Goal: Task Accomplishment & Management: Manage account settings

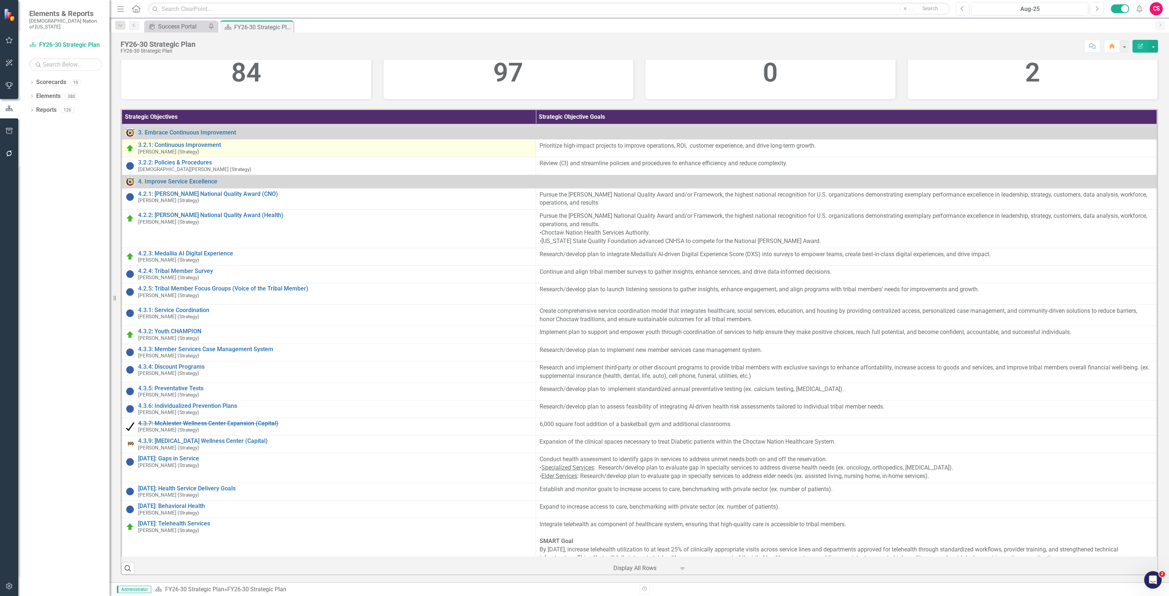
scroll to position [639, 0]
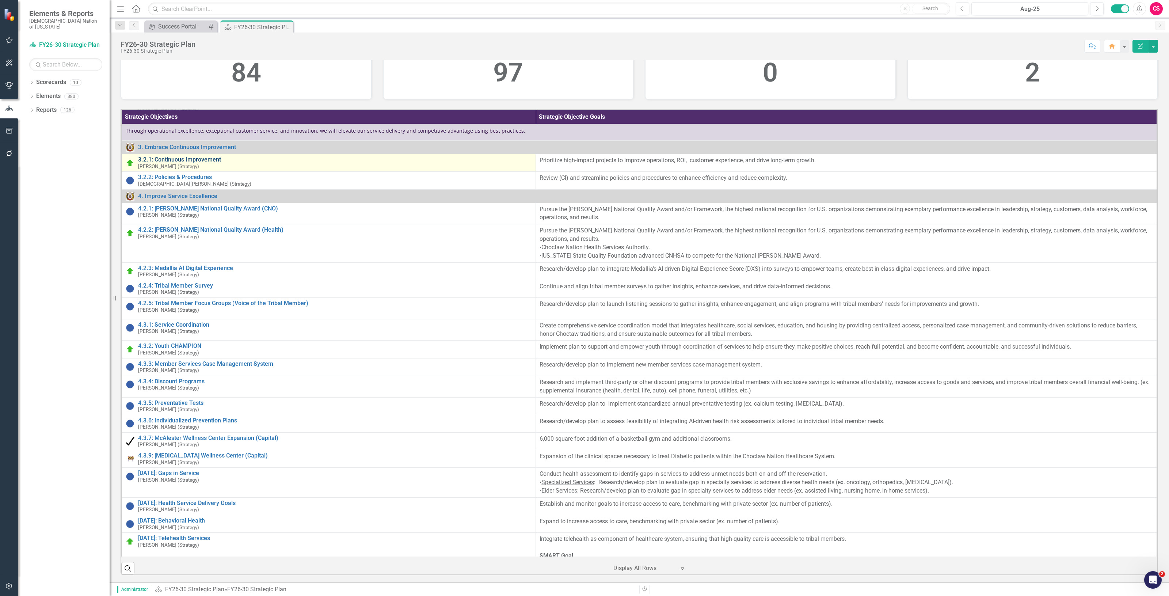
click at [178, 163] on link "3.2.1: Continuous Improvement" at bounding box center [335, 159] width 394 height 7
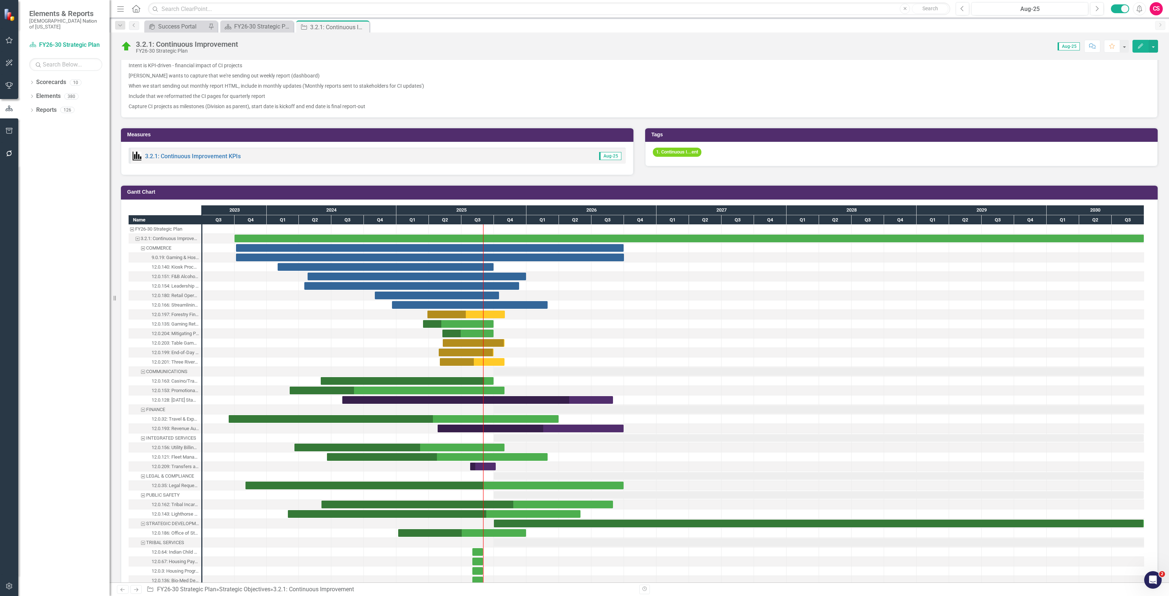
scroll to position [477, 0]
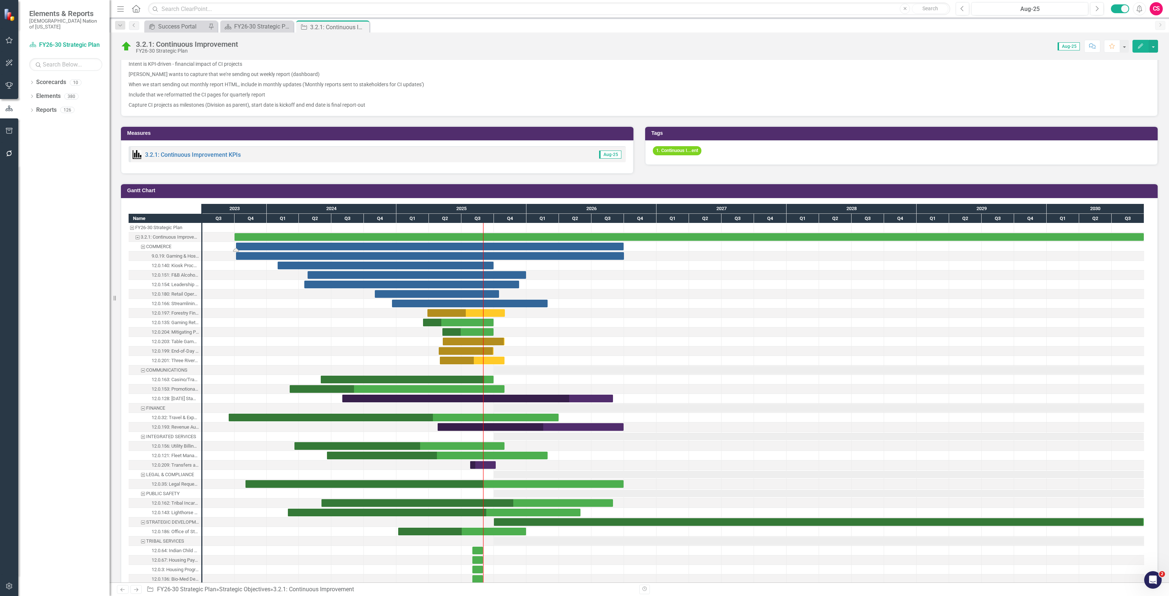
click at [346, 243] on div "Task: Start date: 2023-10-05 End date: 2026-09-30" at bounding box center [430, 247] width 388 height 8
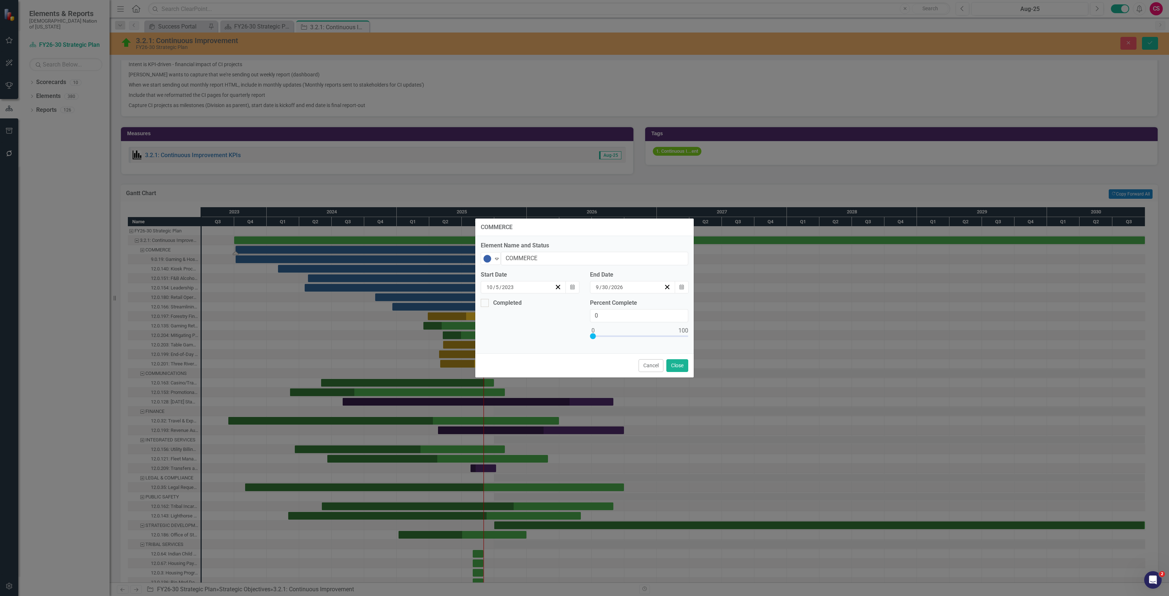
click at [489, 265] on div "Not Started Expand COMMERCE" at bounding box center [585, 259] width 208 height 14
click at [484, 256] on img at bounding box center [487, 258] width 9 height 9
click at [510, 345] on div "CI In Progress" at bounding box center [518, 343] width 35 height 8
type input "100"
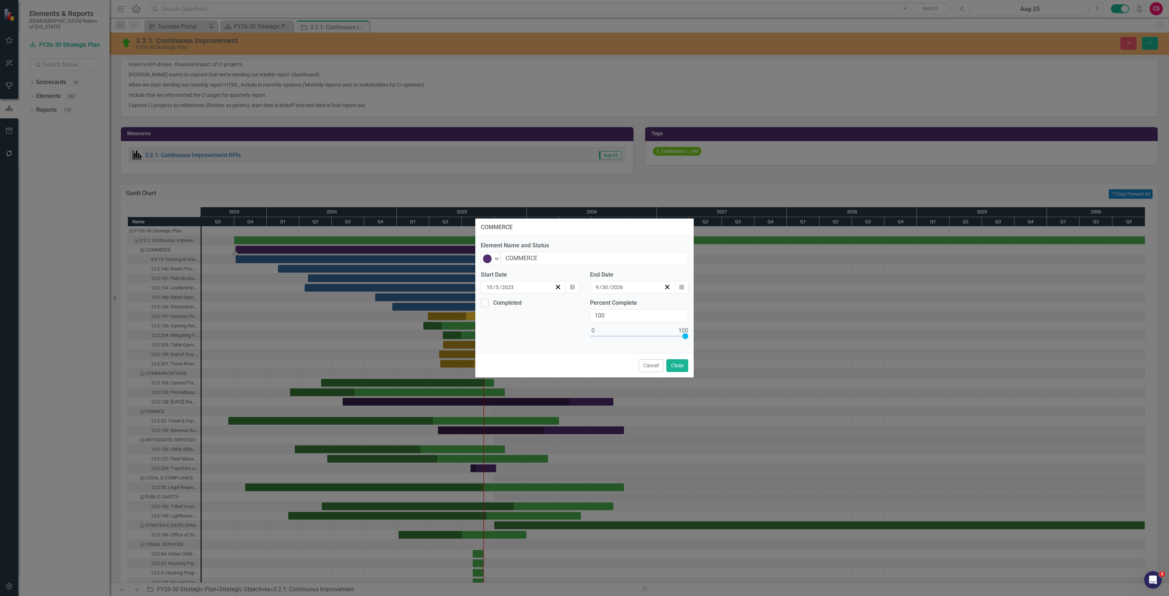
drag, startPoint x: 592, startPoint y: 336, endPoint x: 729, endPoint y: 339, distance: 136.7
click at [729, 339] on div "COMMERCE Element Name and Status CI In Progress Expand COMMERCE Start Date [DAT…" at bounding box center [584, 298] width 1169 height 596
drag, startPoint x: 684, startPoint y: 366, endPoint x: 462, endPoint y: 341, distance: 223.2
click at [684, 367] on button "Close" at bounding box center [677, 365] width 22 height 13
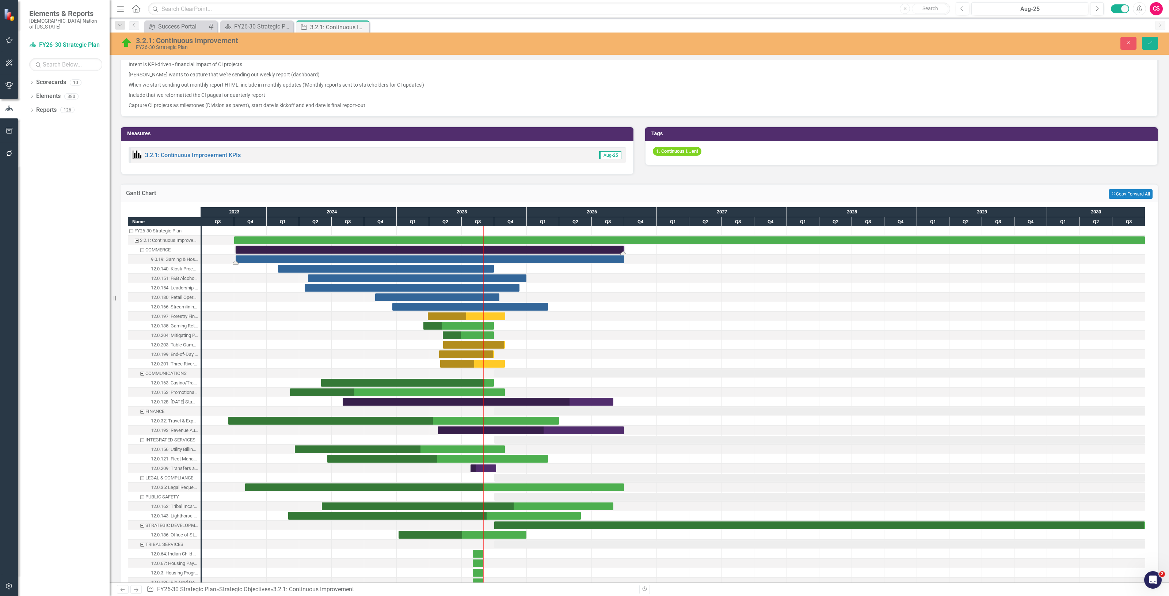
click at [253, 261] on div "Task: Start date: 2023-10-05 End date: 2026-10-01" at bounding box center [430, 259] width 389 height 8
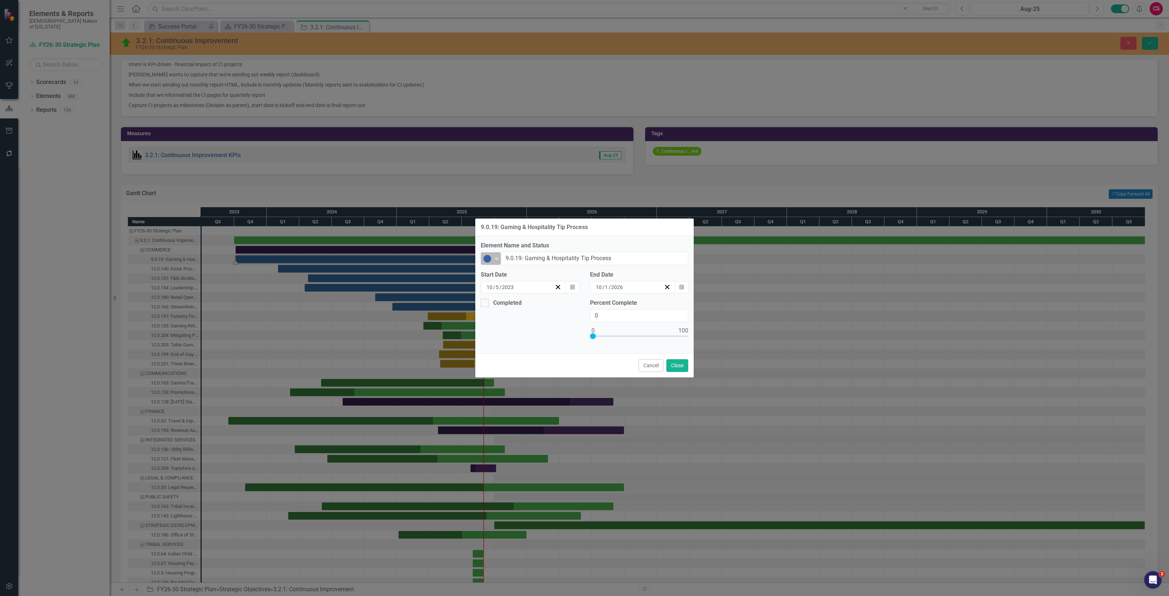
click at [488, 260] on img at bounding box center [487, 258] width 9 height 9
click at [523, 346] on div "CI In Progress" at bounding box center [518, 343] width 35 height 8
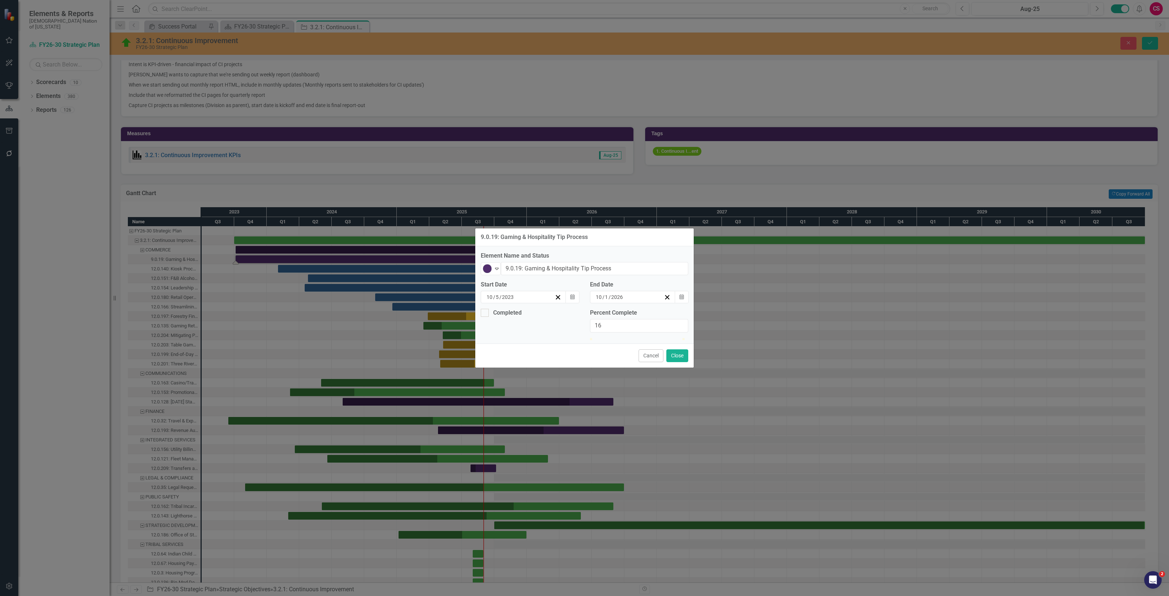
drag, startPoint x: 603, startPoint y: 335, endPoint x: 750, endPoint y: 366, distance: 150.0
click at [795, 344] on div "9.0.19: Gaming & Hospitality Tip Process Element Name and Status CI In Progress…" at bounding box center [584, 298] width 1169 height 596
type input "100"
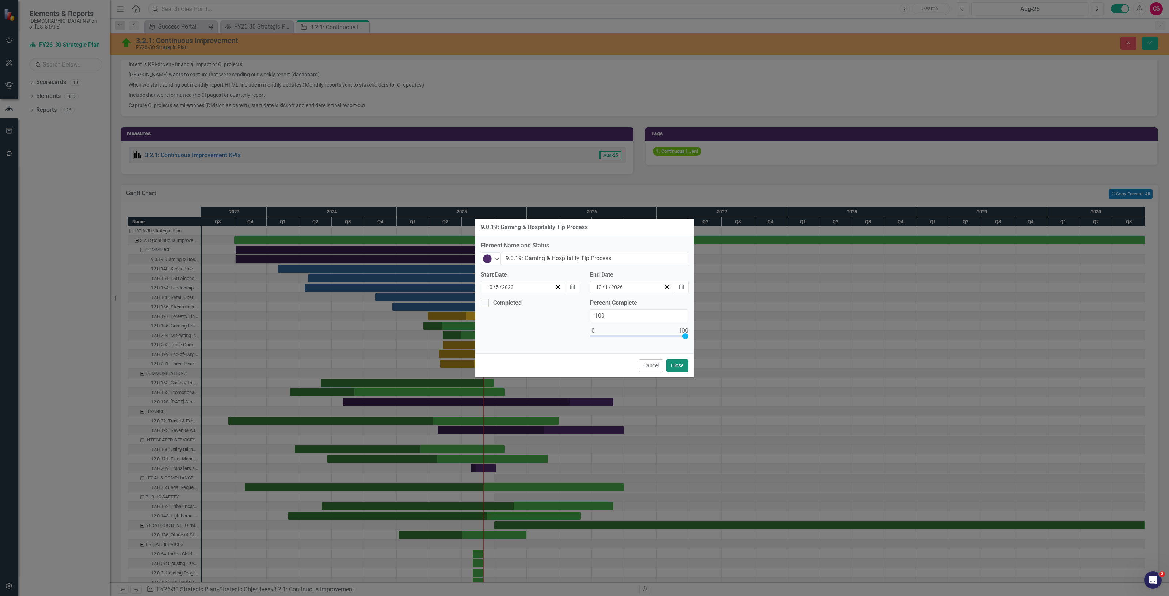
click at [680, 369] on button "Close" at bounding box center [677, 365] width 22 height 13
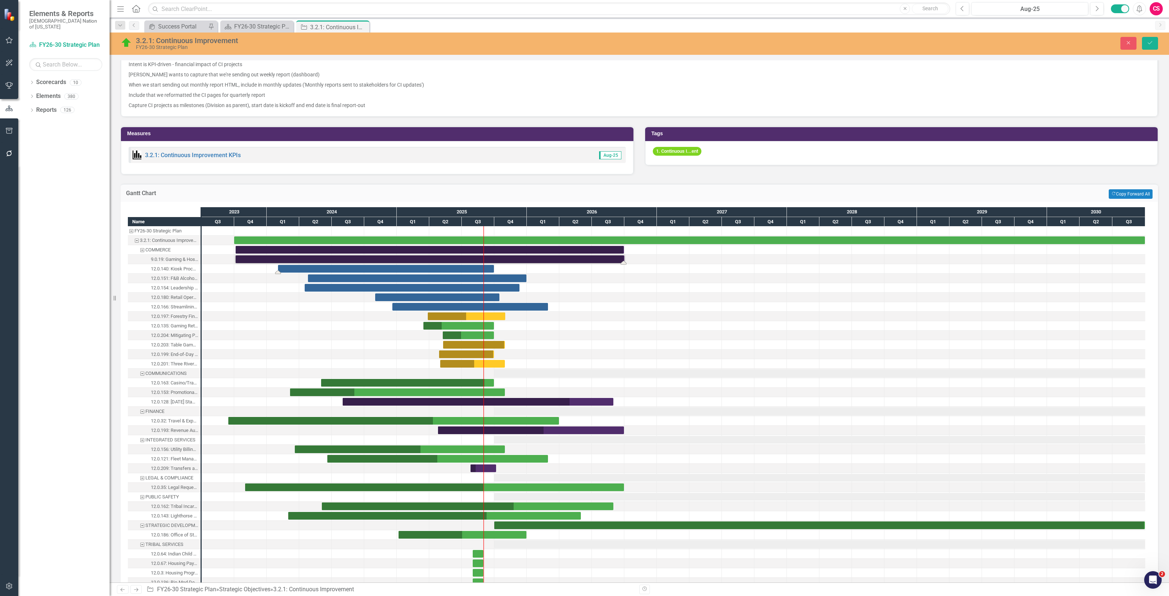
click at [315, 271] on div "Task: Start date: 2024-02-01 End date: 2025-09-30" at bounding box center [386, 269] width 216 height 8
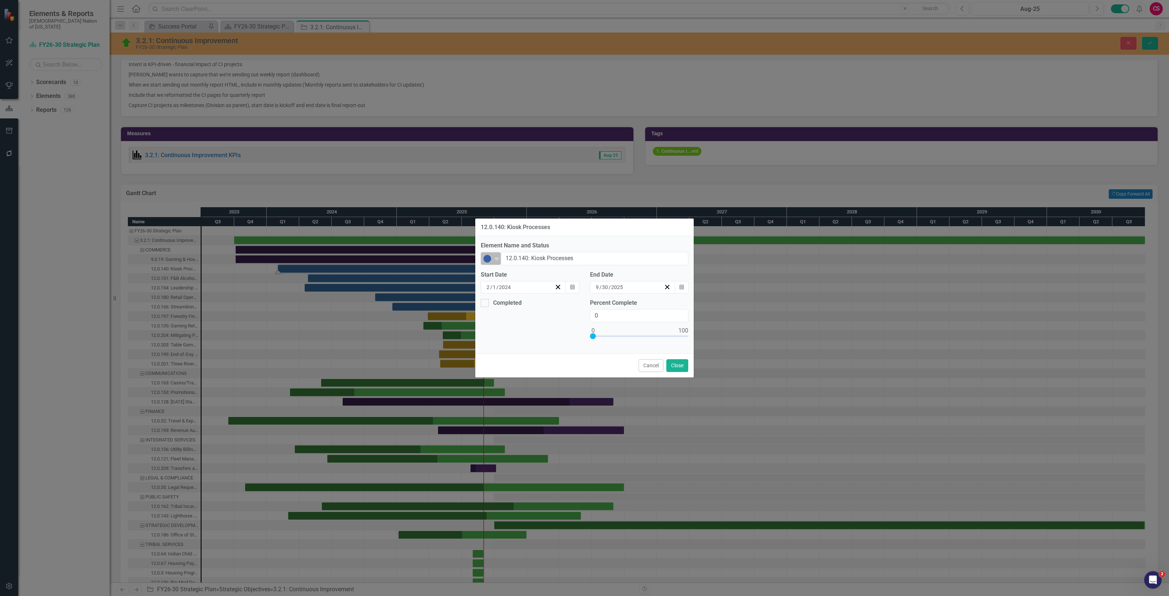
click at [497, 258] on icon "Expand" at bounding box center [496, 259] width 7 height 6
click at [520, 339] on div "CI In Progress" at bounding box center [518, 343] width 35 height 8
type input "100"
drag, startPoint x: 592, startPoint y: 336, endPoint x: 738, endPoint y: 339, distance: 146.2
click at [742, 336] on div "12.0.140: Kiosk Processes Element Name and Status CI In Progress Expand 12.0.14…" at bounding box center [584, 298] width 1169 height 596
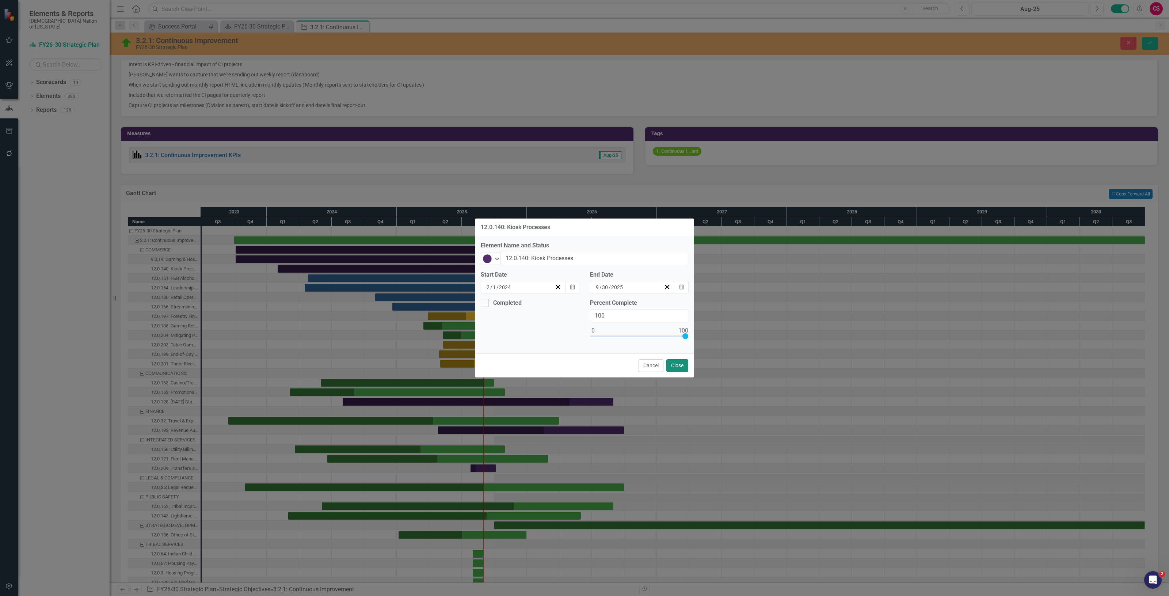
click at [680, 364] on button "Close" at bounding box center [677, 365] width 22 height 13
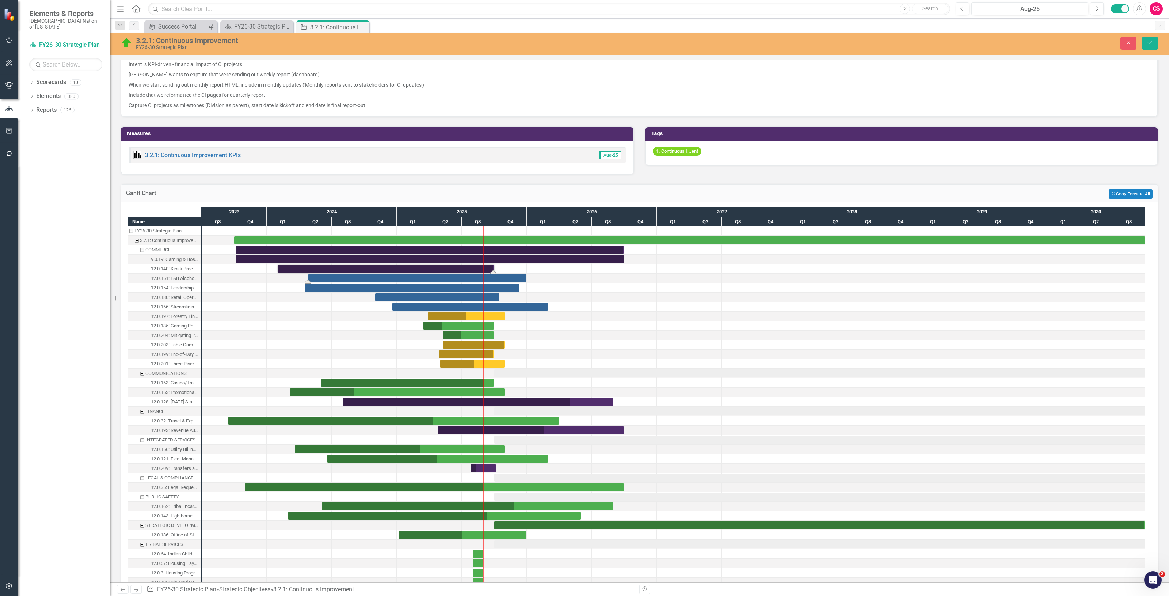
click at [371, 280] on div "Task: Start date: 2024-04-25 End date: 2025-12-31" at bounding box center [417, 278] width 218 height 8
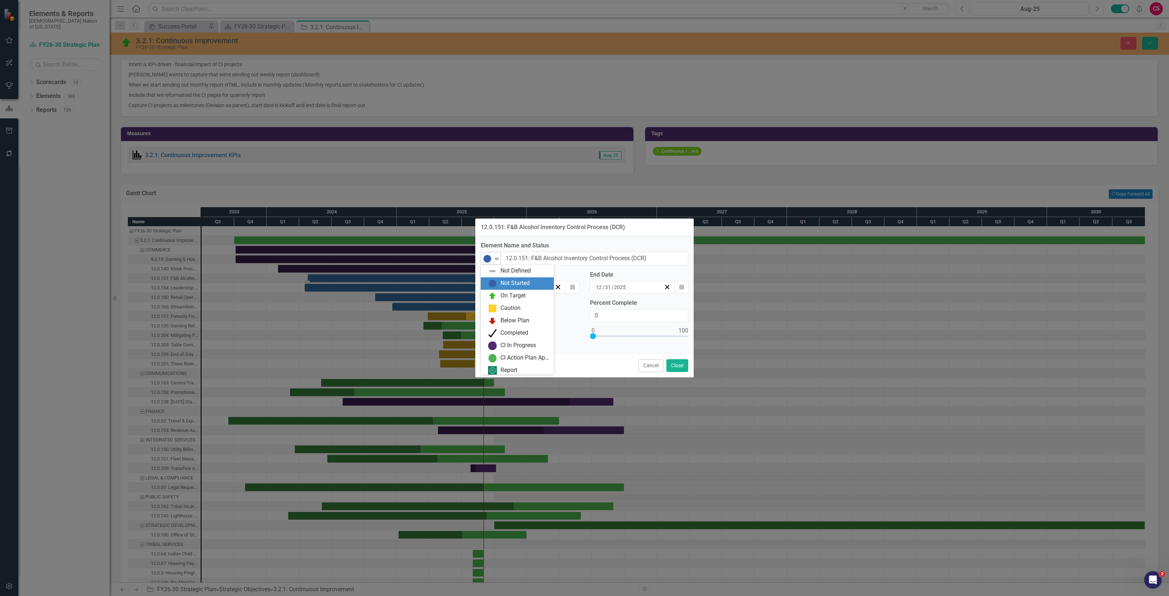
click at [488, 259] on img at bounding box center [487, 258] width 9 height 9
click at [514, 340] on div "CI In Progress" at bounding box center [518, 343] width 35 height 8
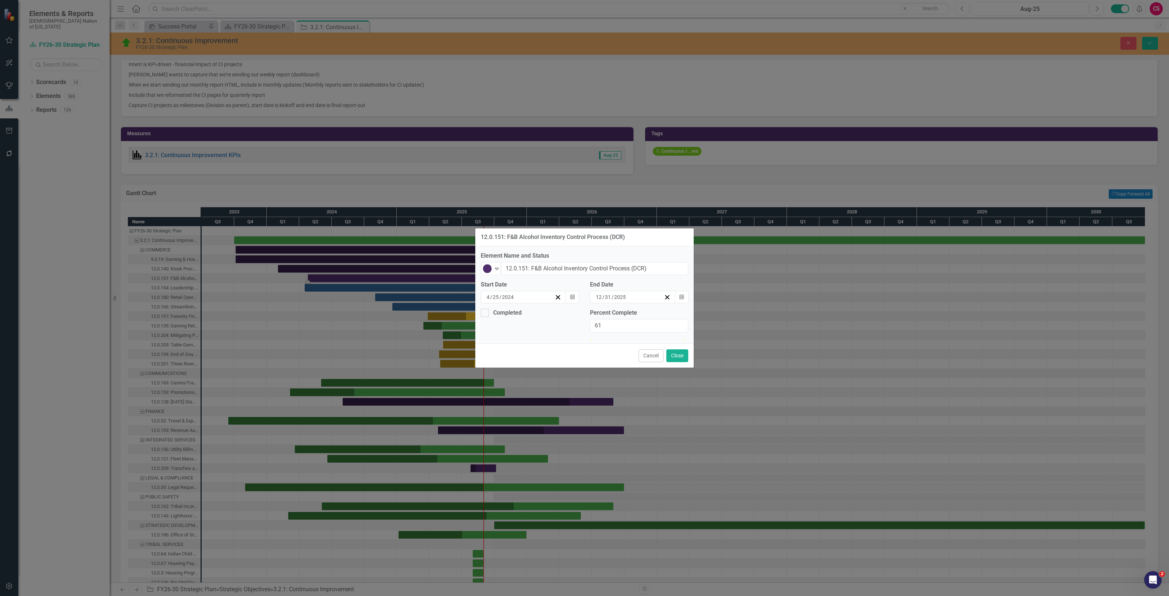
drag, startPoint x: 592, startPoint y: 337, endPoint x: 719, endPoint y: 351, distance: 127.5
click at [754, 337] on div "12.0.151: F&B Alcohol Inventory Control Process (DCR) Element Name and Status C…" at bounding box center [584, 298] width 1169 height 596
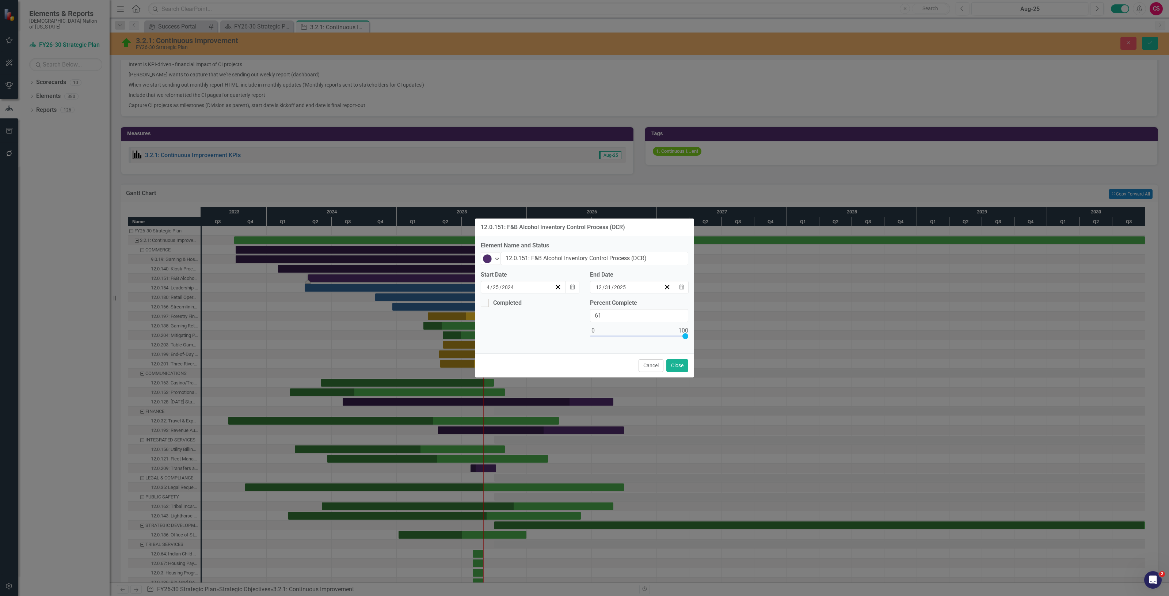
type input "100"
drag, startPoint x: 672, startPoint y: 365, endPoint x: 620, endPoint y: 335, distance: 60.6
click at [674, 365] on button "Close" at bounding box center [677, 365] width 22 height 13
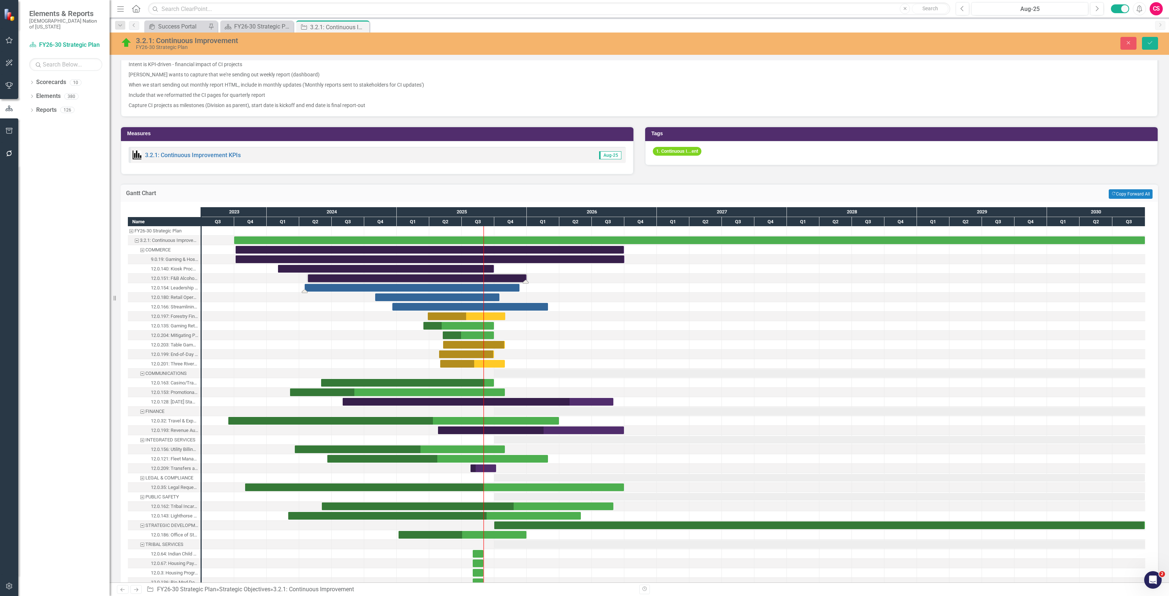
click at [326, 289] on div "Task: Start date: 2024-04-16 End date: 2025-12-11" at bounding box center [412, 288] width 215 height 8
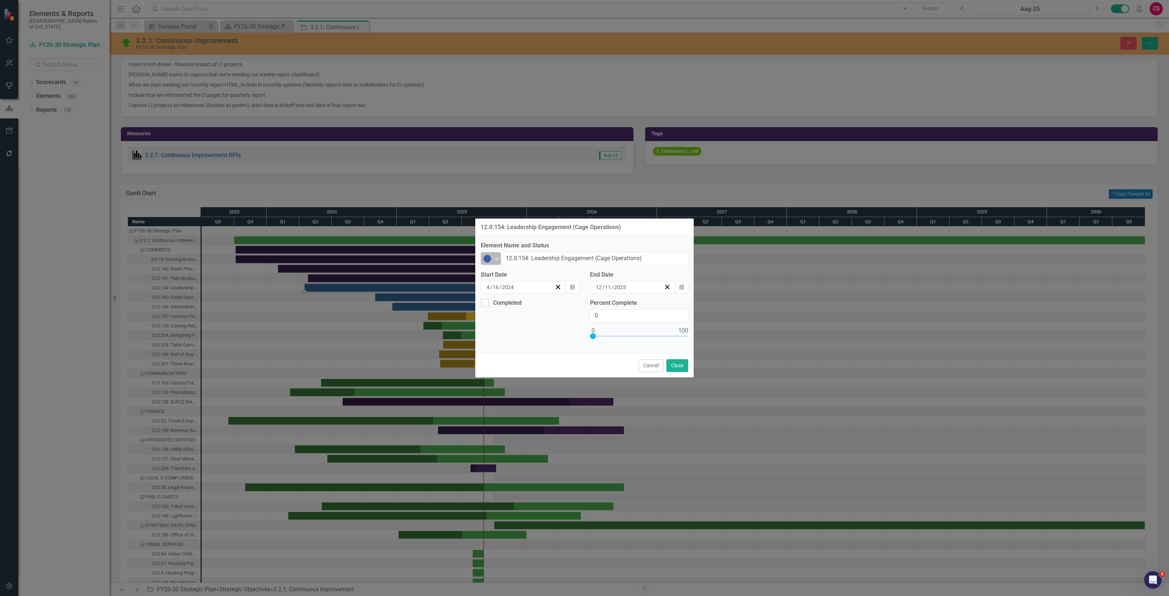
click at [490, 257] on img at bounding box center [487, 258] width 9 height 9
click at [514, 338] on div "CI In Progress" at bounding box center [517, 343] width 73 height 12
type input "100"
drag, startPoint x: 592, startPoint y: 335, endPoint x: 776, endPoint y: 345, distance: 184.4
click at [778, 346] on div "12.0.154: Leadership Engagement (Cage Operations) Element Name and Status CI In…" at bounding box center [584, 298] width 1169 height 596
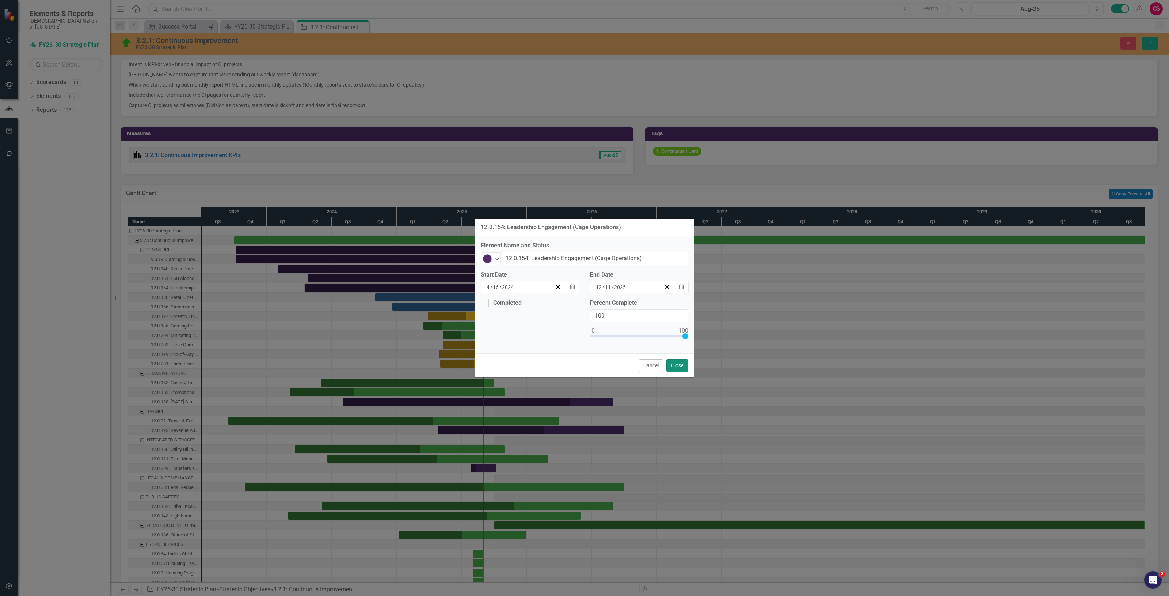
click at [687, 366] on button "Close" at bounding box center [677, 365] width 22 height 13
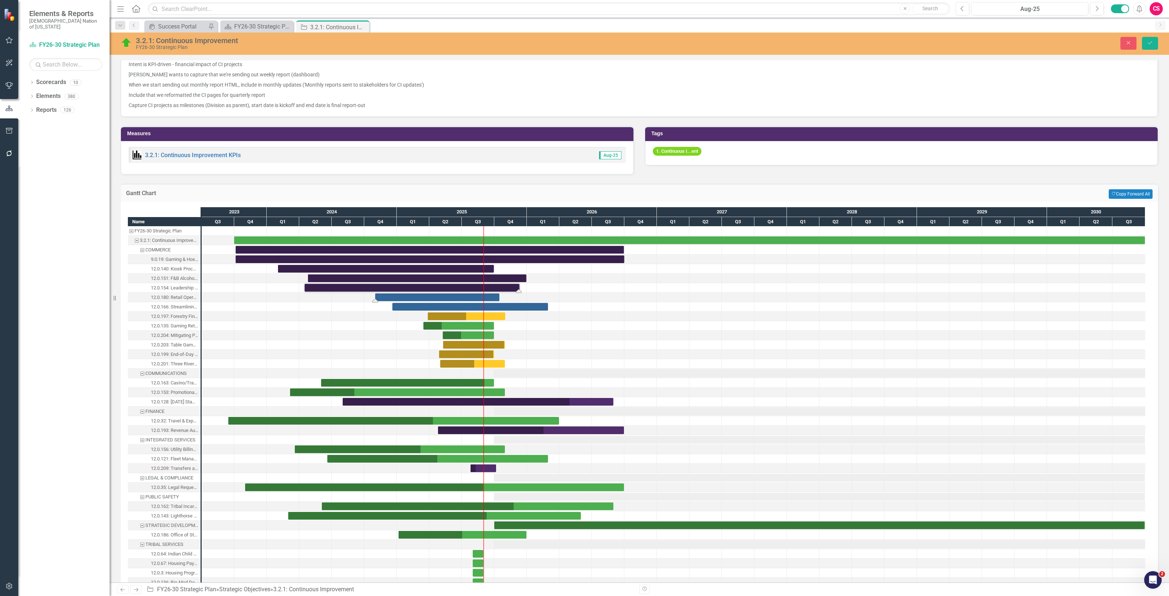
click at [392, 297] on div "Task: Start date: 2024-11-01 End date: 2025-10-15" at bounding box center [437, 297] width 124 height 8
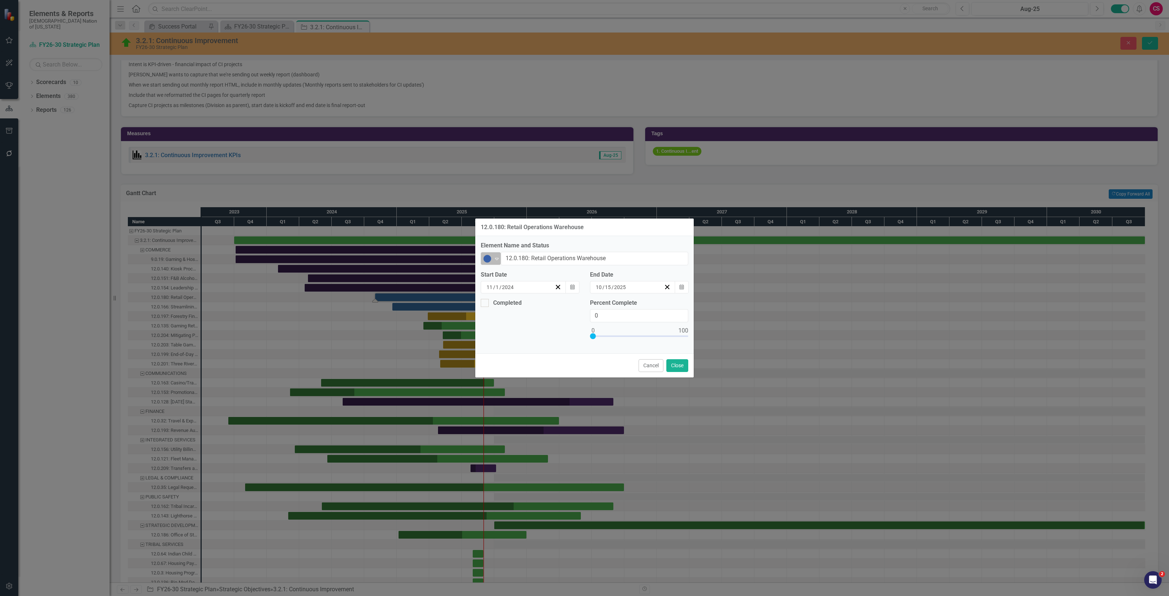
click at [496, 256] on icon "Expand" at bounding box center [496, 259] width 7 height 6
click at [511, 342] on div "CI In Progress" at bounding box center [518, 343] width 35 height 8
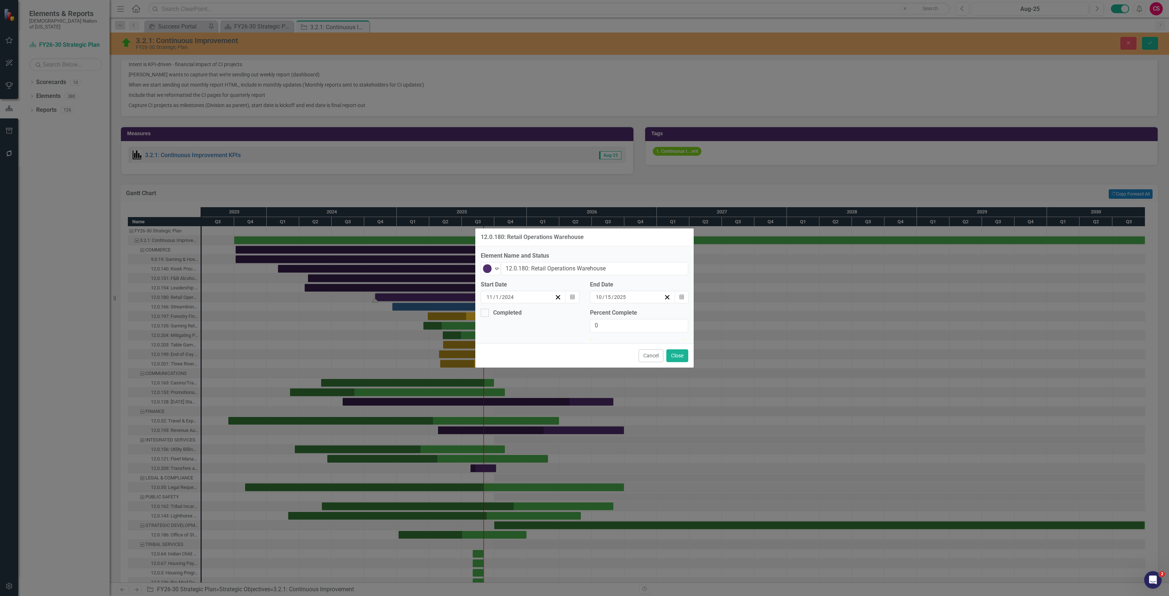
type input "100"
drag, startPoint x: 594, startPoint y: 335, endPoint x: 722, endPoint y: 363, distance: 130.8
click at [765, 337] on div "12.0.180: Retail Operations Warehouse Element Name and Status CI In Progress Ex…" at bounding box center [584, 298] width 1169 height 596
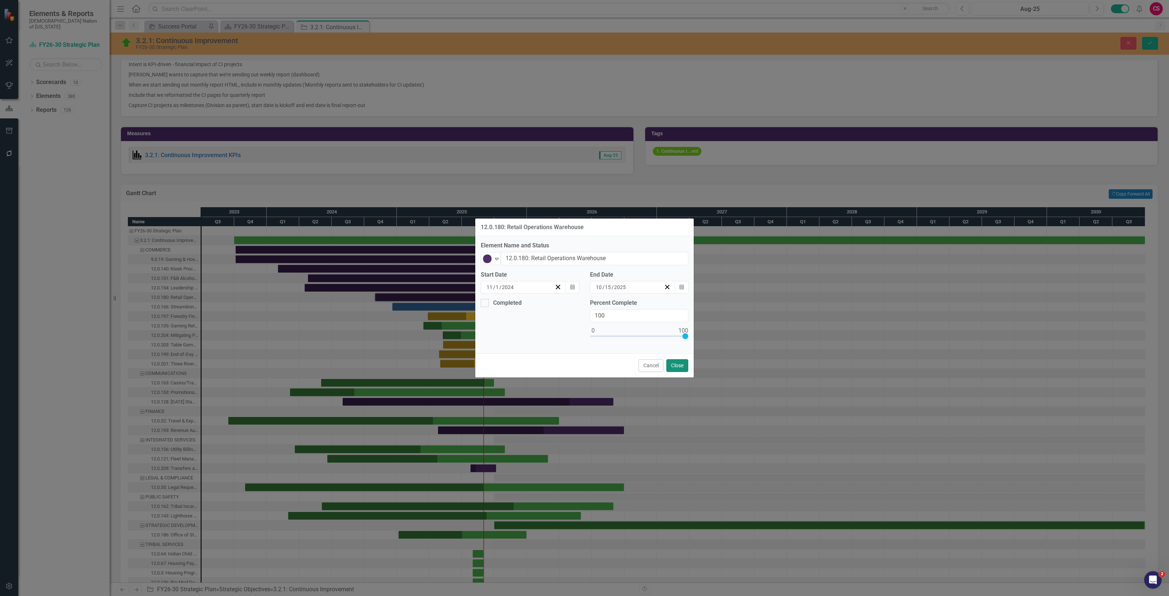
click at [674, 363] on button "Close" at bounding box center [677, 365] width 22 height 13
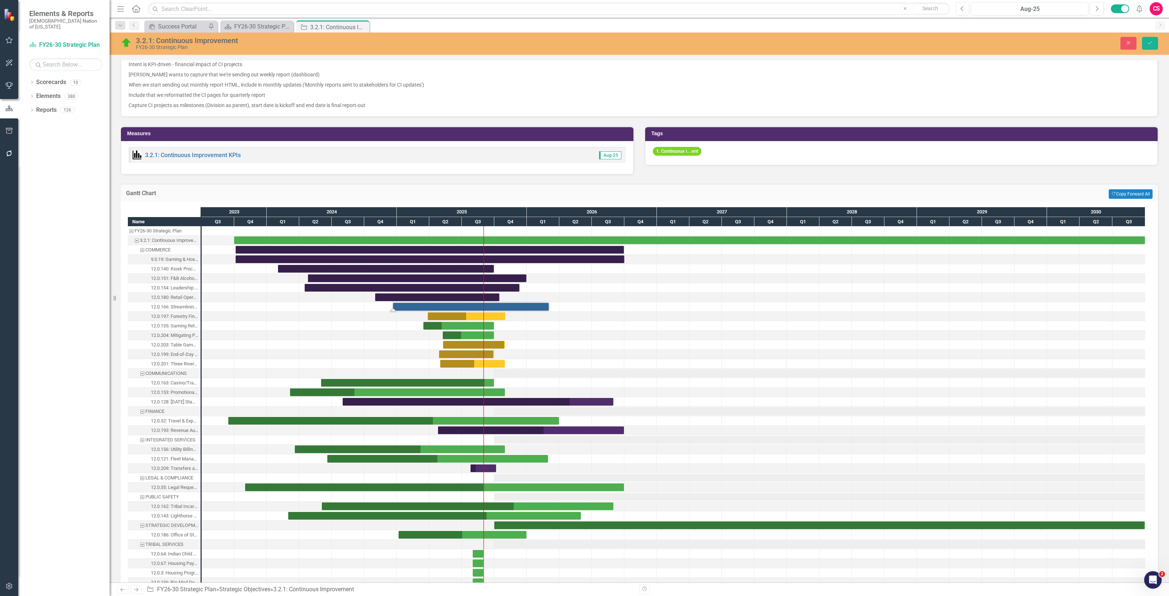
click at [414, 305] on div "Task: Start date: 2024-12-21 End date: 2026-03-02" at bounding box center [471, 307] width 156 height 8
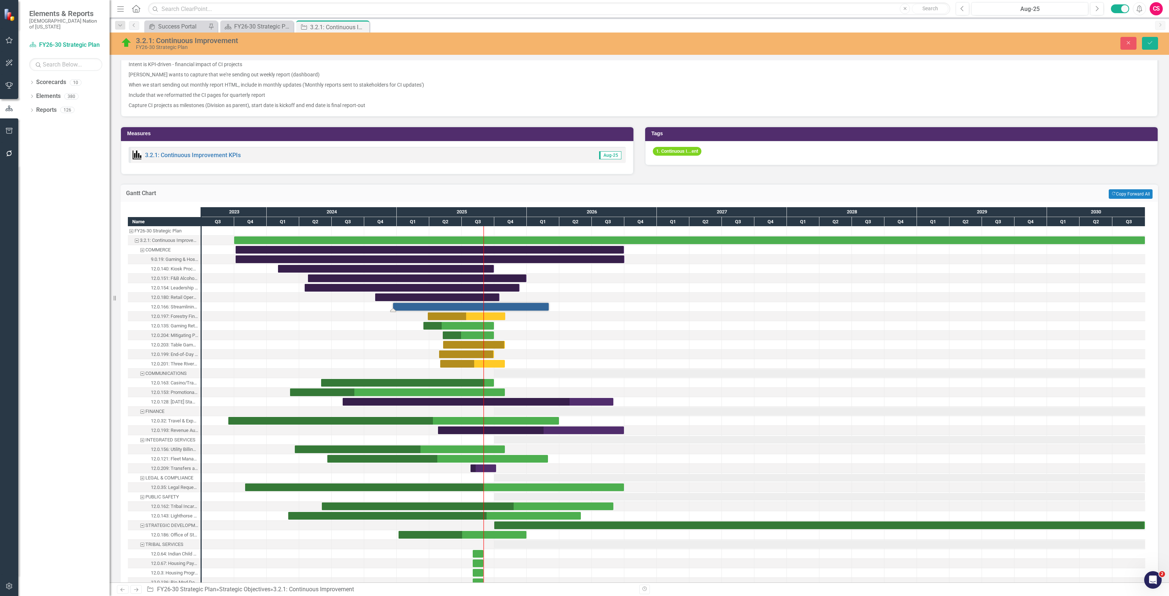
click at [414, 305] on div "Task: Start date: 2024-12-21 End date: 2026-03-02" at bounding box center [471, 307] width 156 height 8
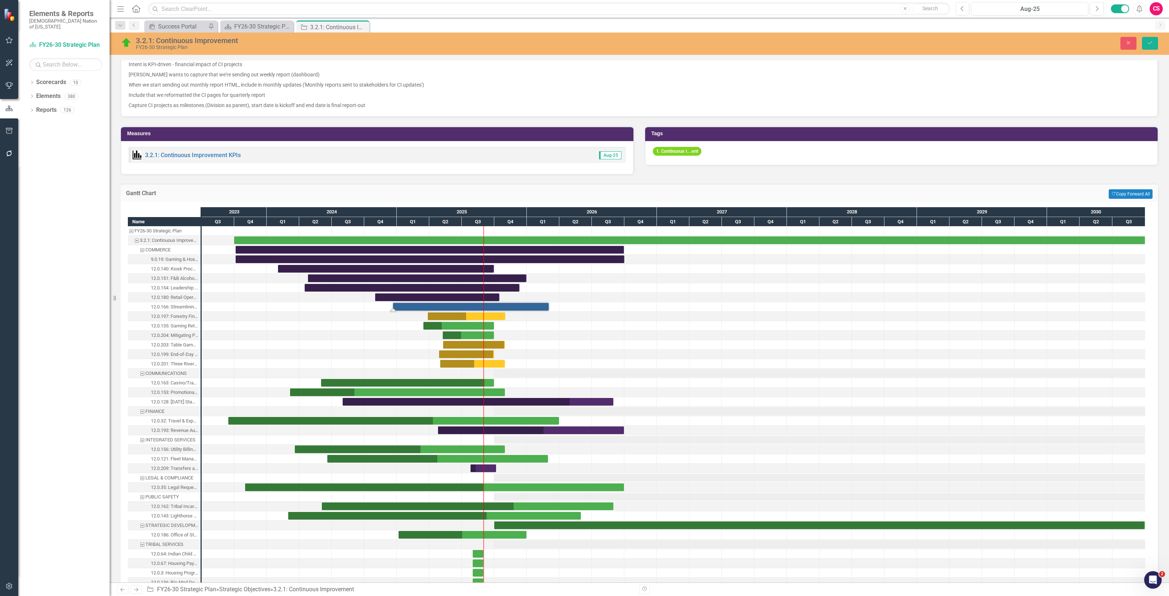
click at [395, 304] on div "Task: Start date: 2024-12-21 End date: 2026-03-02" at bounding box center [471, 307] width 156 height 8
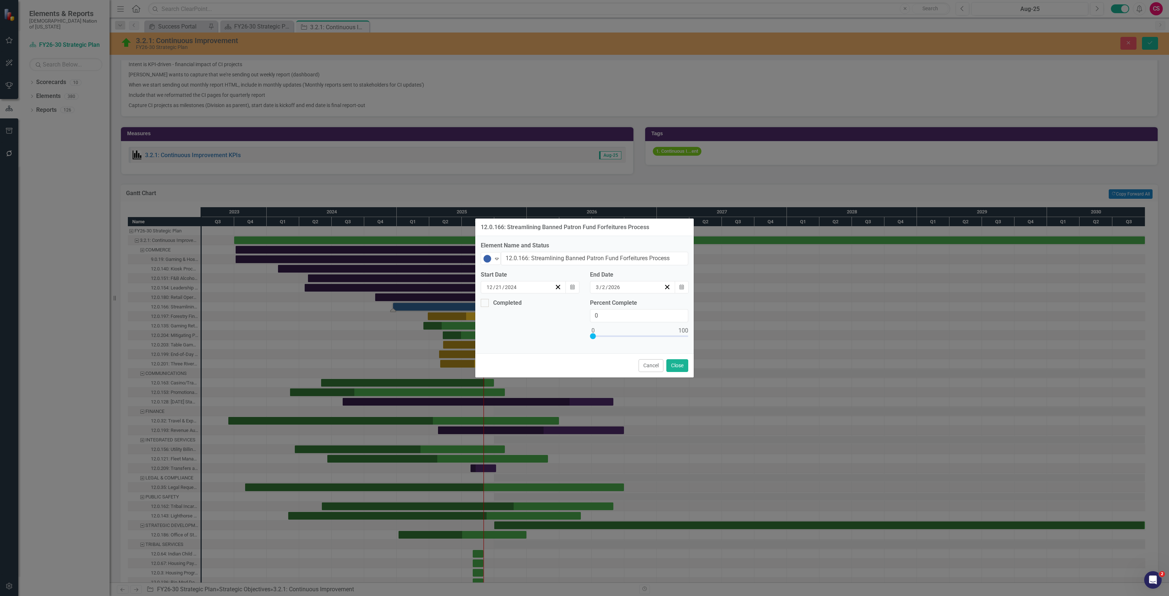
click at [397, 304] on div "12.0.166: Streamlining Banned Patron Fund Forfeitures Process Element Name and …" at bounding box center [584, 298] width 1169 height 596
click at [483, 260] on img at bounding box center [487, 258] width 9 height 9
click at [511, 339] on div "CI In Progress" at bounding box center [518, 343] width 35 height 8
drag, startPoint x: 606, startPoint y: 334, endPoint x: 676, endPoint y: 368, distance: 77.8
click at [757, 334] on div "12.0.166: Streamlining Banned Patron Fund Forfeitures Process Element Name and …" at bounding box center [584, 298] width 1169 height 596
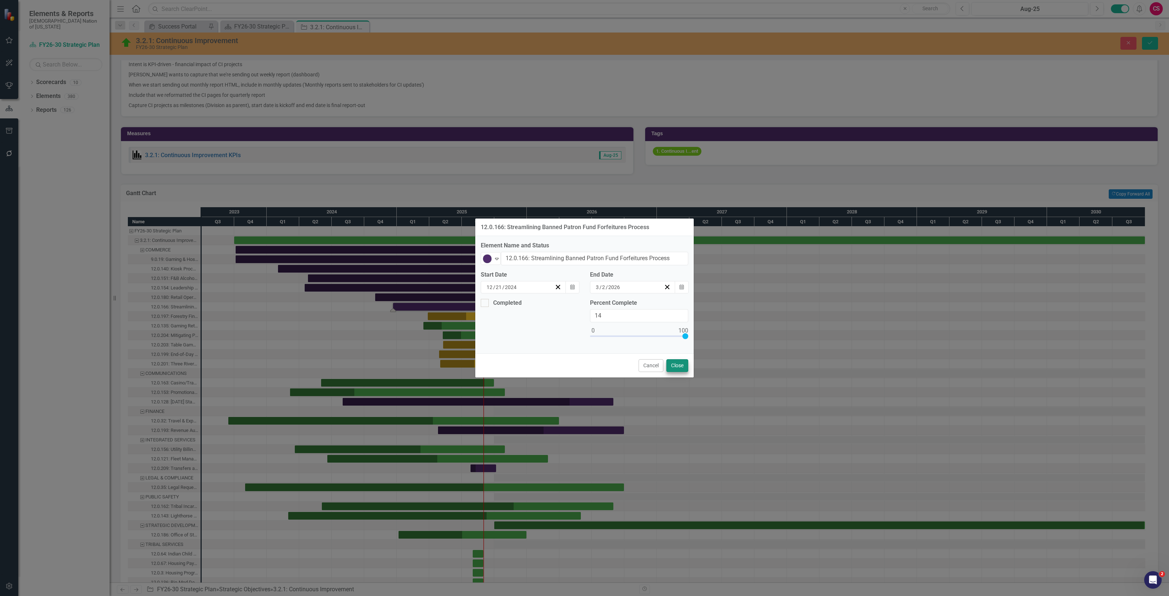
type input "100"
click at [684, 357] on div "Cancel Close" at bounding box center [584, 365] width 218 height 24
click at [685, 359] on button "Close" at bounding box center [677, 365] width 22 height 13
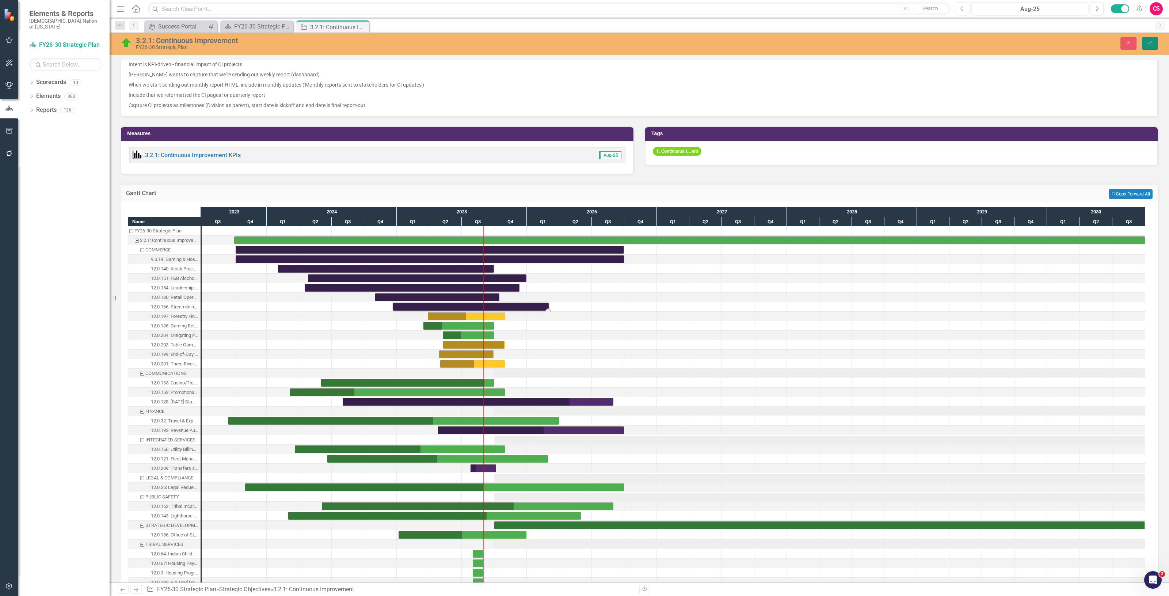
click at [1154, 45] on button "Save" at bounding box center [1150, 43] width 16 height 13
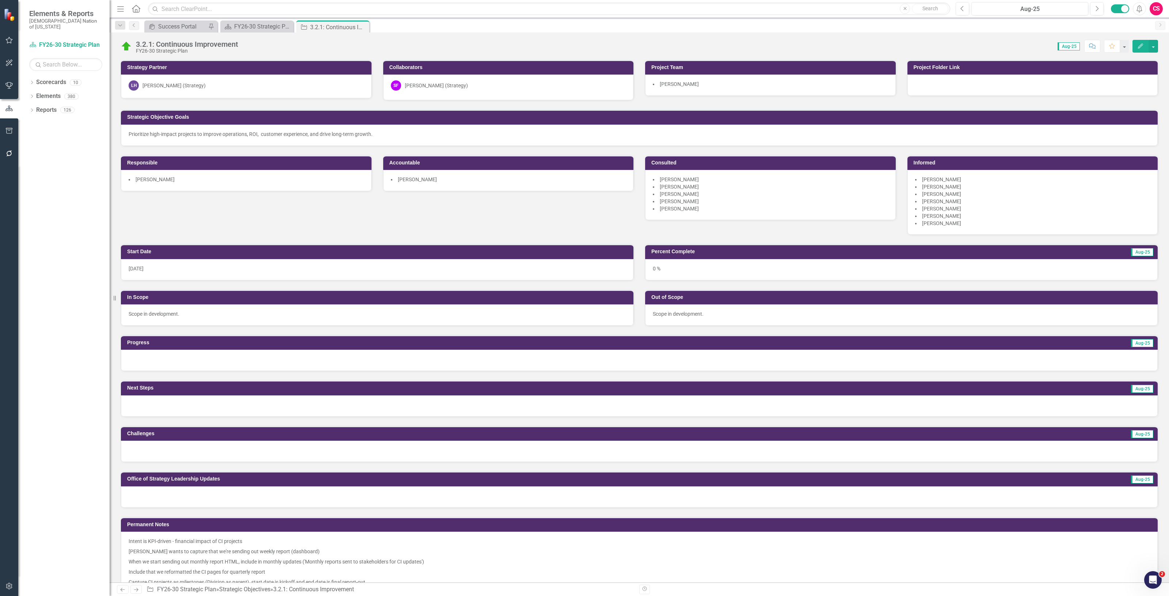
scroll to position [502, 0]
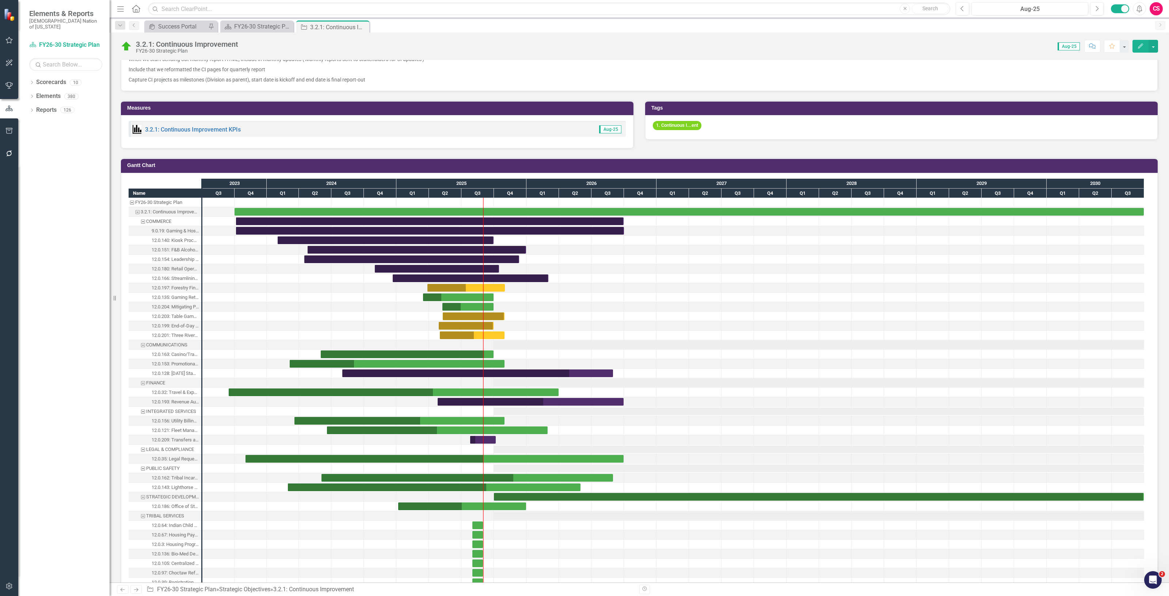
click at [432, 35] on div "3.2.1: Continuous Improvement FY26-30 Strategic Plan Score: 0.00 Aug-25 Complet…" at bounding box center [639, 44] width 1059 height 22
